Goal: Find contact information

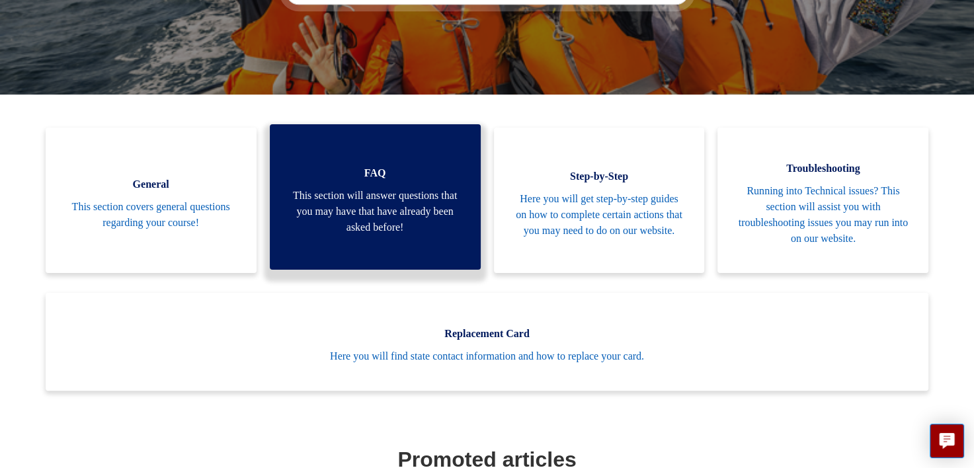
drag, startPoint x: 354, startPoint y: 198, endPoint x: 343, endPoint y: 190, distance: 14.1
click at [343, 190] on span "This section will answer questions that you may have that have already been ask…" at bounding box center [375, 212] width 171 height 48
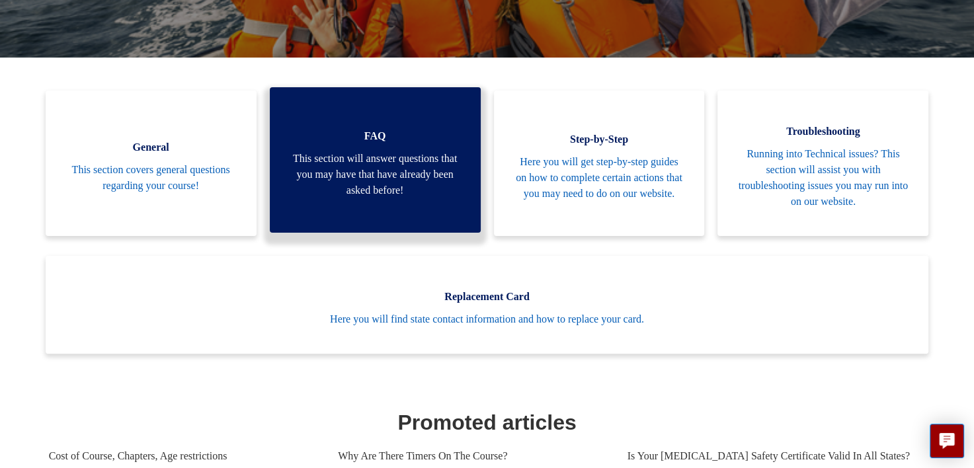
scroll to position [254, 0]
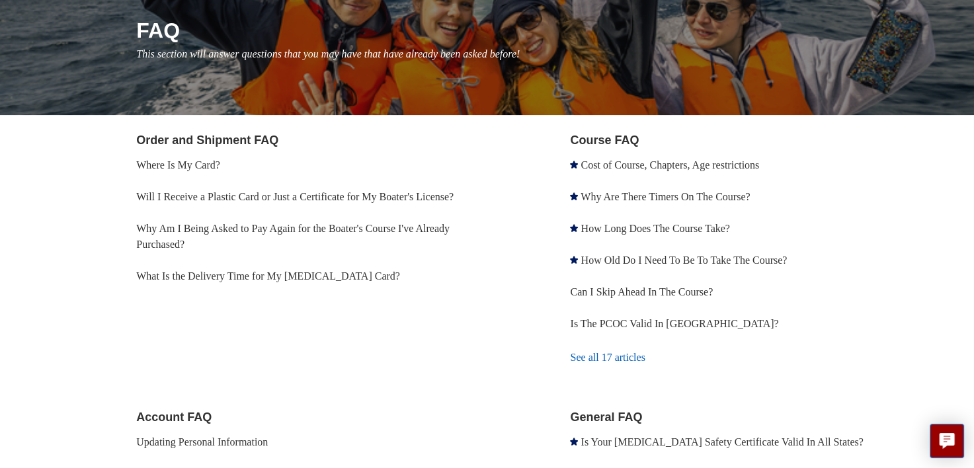
scroll to position [185, 0]
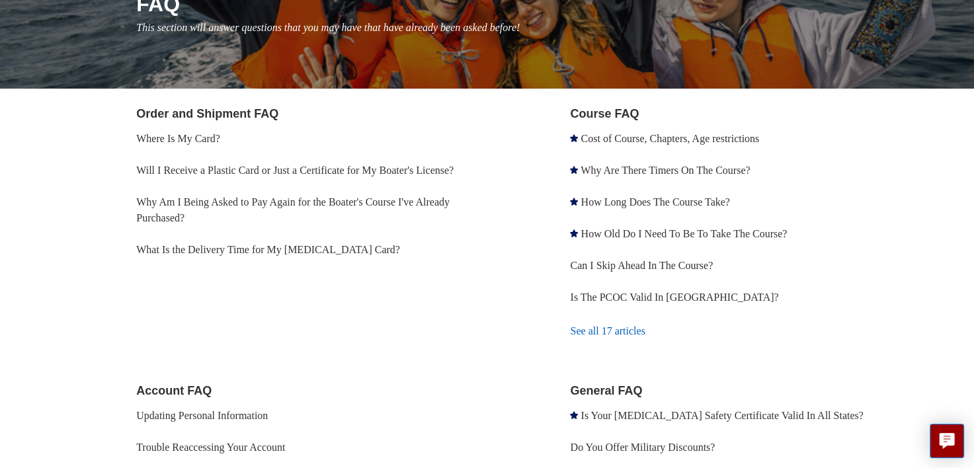
click at [587, 323] on link "See all 17 articles" at bounding box center [747, 331] width 355 height 36
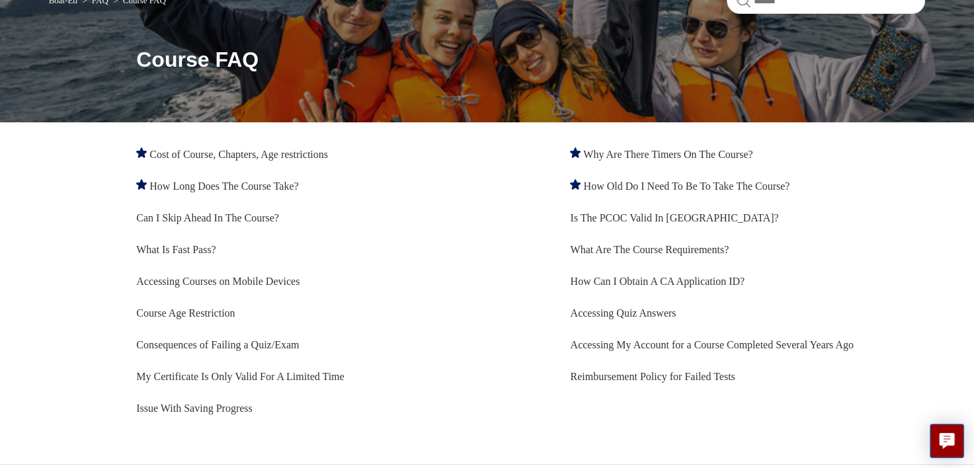
scroll to position [155, 0]
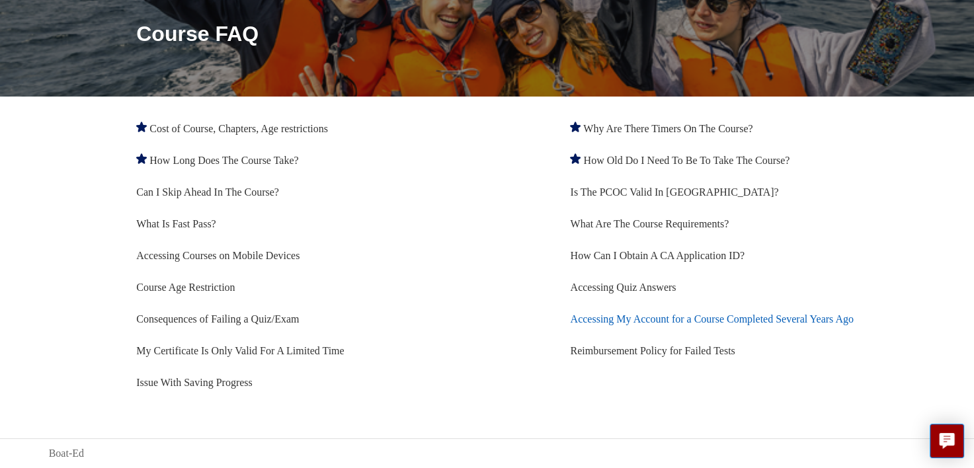
click at [598, 318] on link "Accessing My Account for a Course Completed Several Years Ago" at bounding box center [711, 318] width 283 height 11
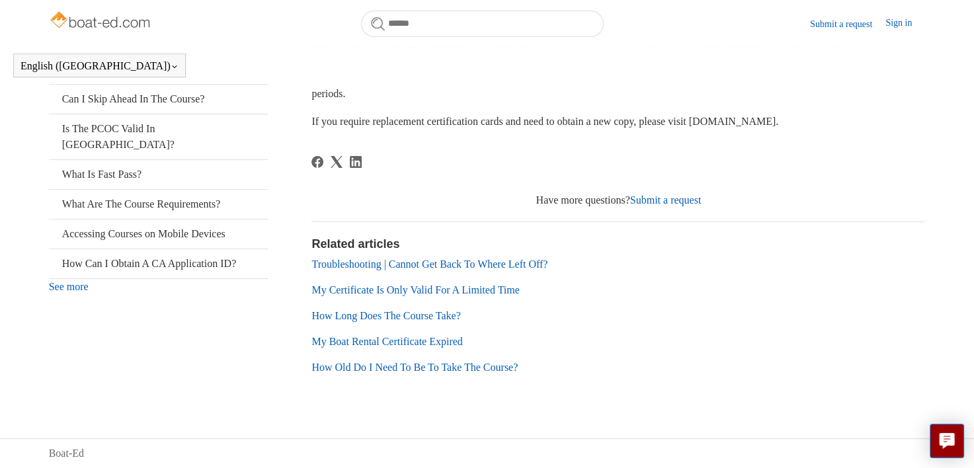
scroll to position [325, 0]
click at [656, 202] on link "Submit a request" at bounding box center [665, 199] width 71 height 11
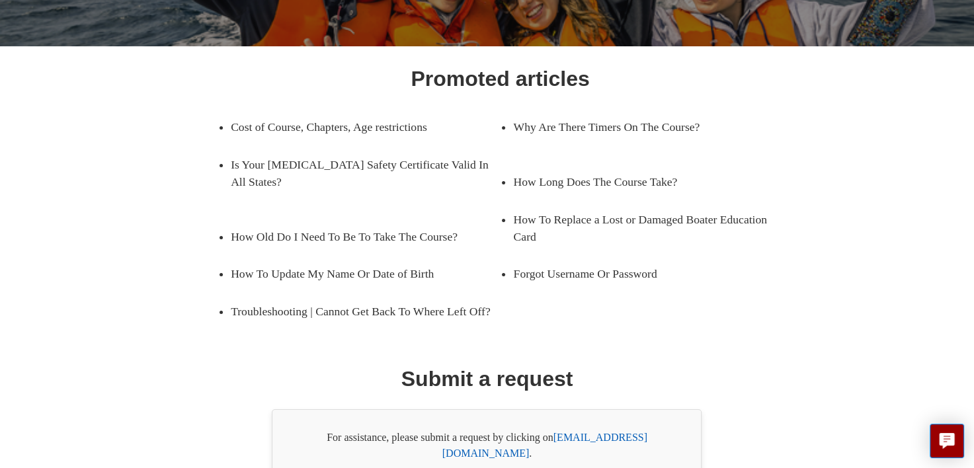
scroll to position [243, 0]
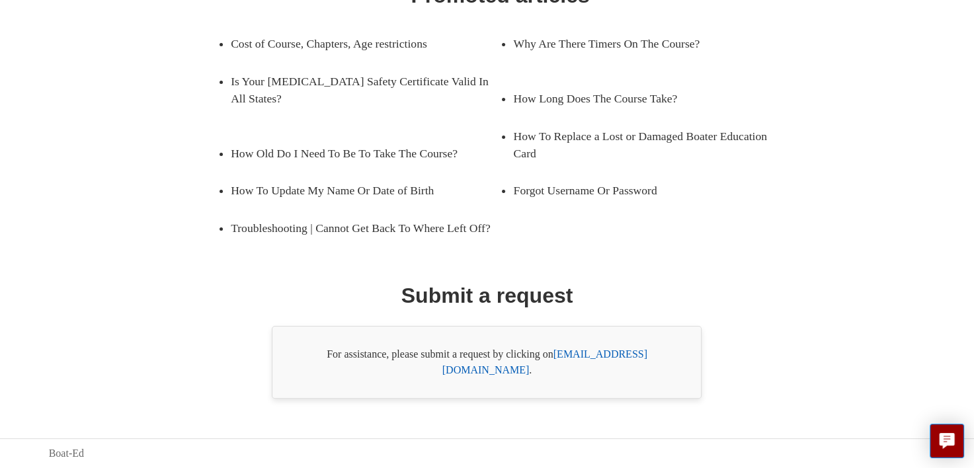
drag, startPoint x: 632, startPoint y: 368, endPoint x: 624, endPoint y: 366, distance: 8.4
click at [624, 366] on link "[EMAIL_ADDRESS][DOMAIN_NAME]" at bounding box center [544, 361] width 205 height 27
drag, startPoint x: 555, startPoint y: 373, endPoint x: 678, endPoint y: 356, distance: 124.1
drag, startPoint x: 678, startPoint y: 356, endPoint x: 668, endPoint y: 375, distance: 21.3
drag, startPoint x: 672, startPoint y: 371, endPoint x: 553, endPoint y: 386, distance: 119.9
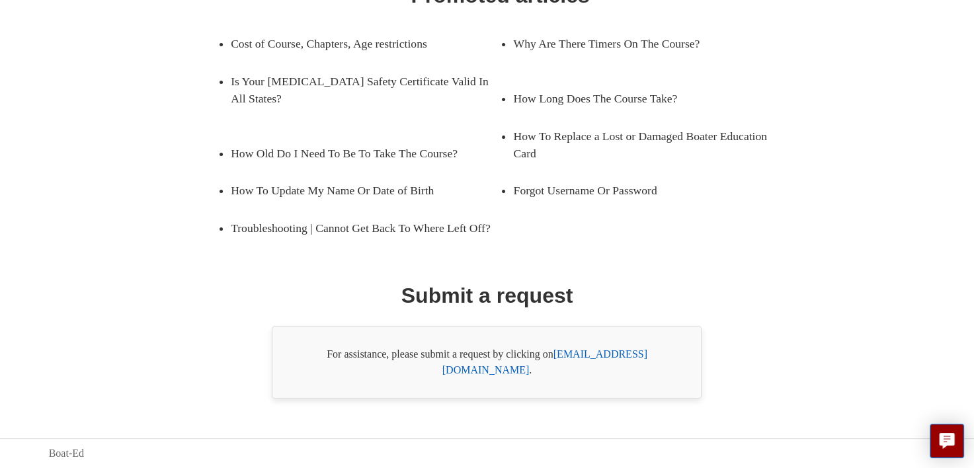
click at [553, 386] on div "For assistance, please submit a request by clicking on support@boat-ed.com ." at bounding box center [487, 362] width 430 height 73
copy div "n support@boat-ed.com ."
